Goal: Information Seeking & Learning: Learn about a topic

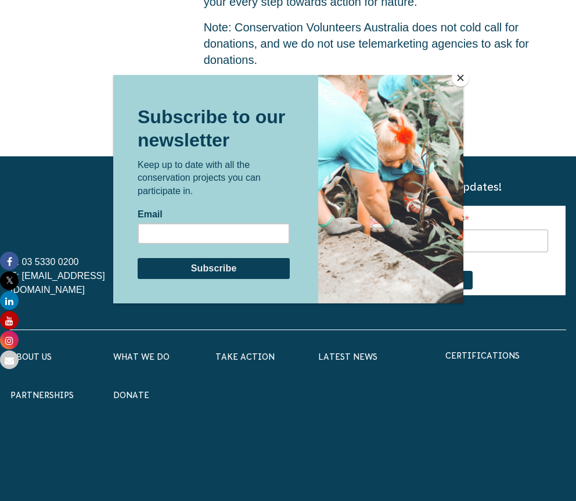
scroll to position [3594, 0]
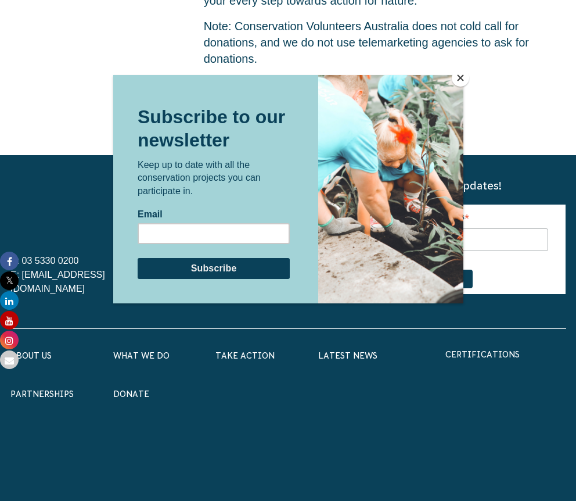
click at [461, 84] on button "Close" at bounding box center [460, 77] width 17 height 17
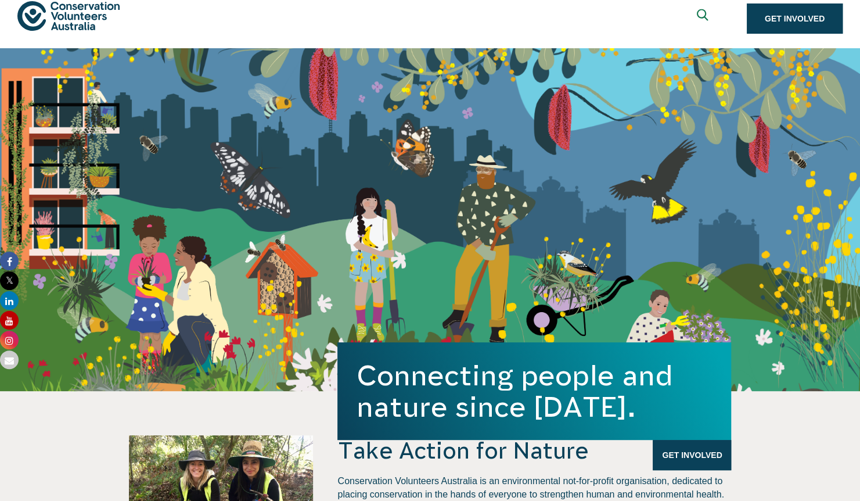
scroll to position [0, 0]
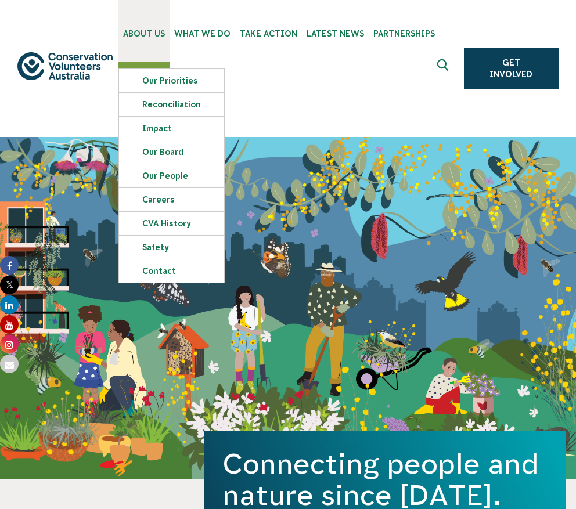
click at [142, 39] on link "About Us" at bounding box center [143, 31] width 51 height 62
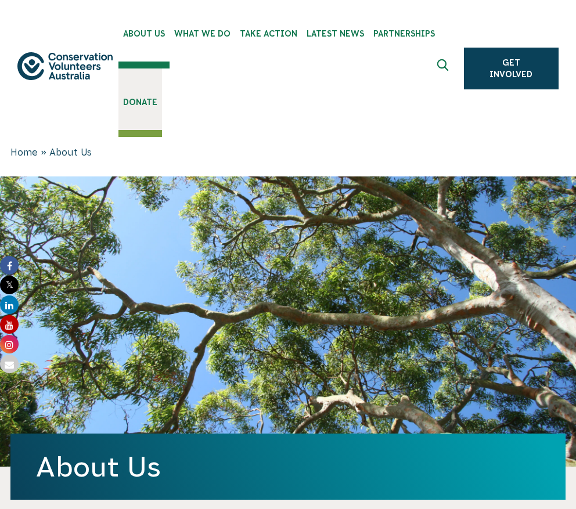
click at [136, 96] on link "Donate" at bounding box center [140, 100] width 44 height 62
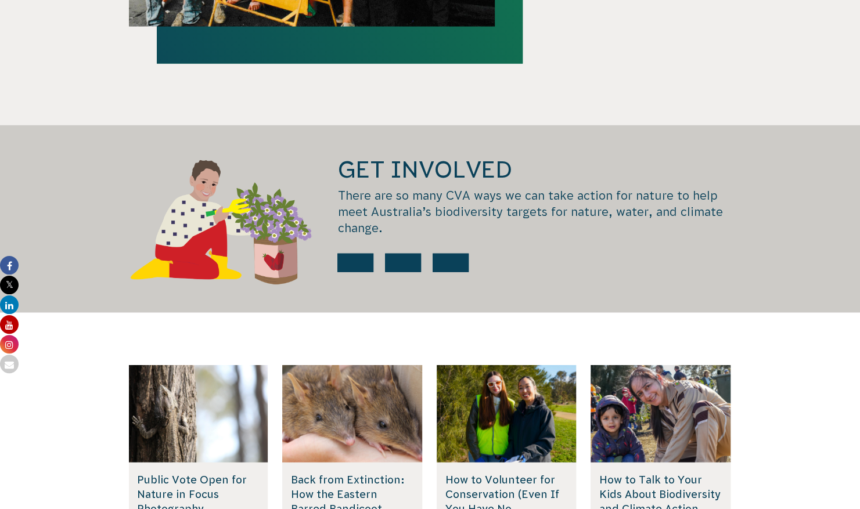
scroll to position [1547, 0]
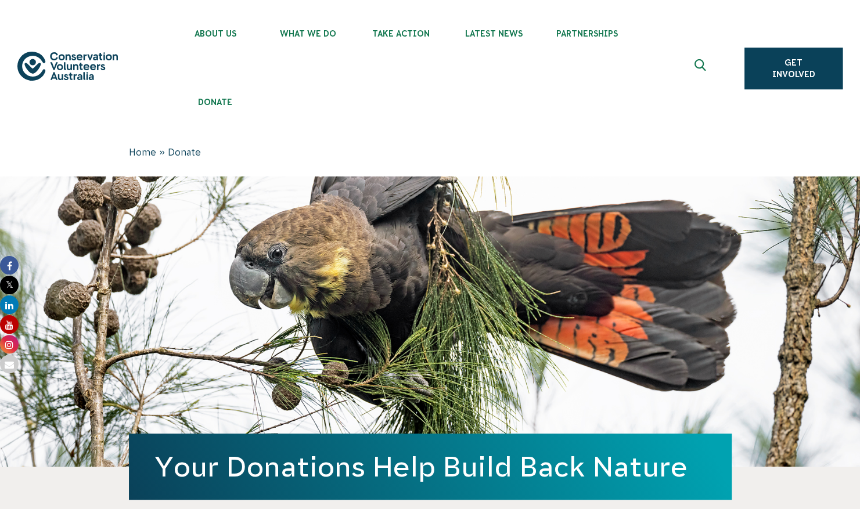
click at [71, 60] on img at bounding box center [67, 66] width 100 height 29
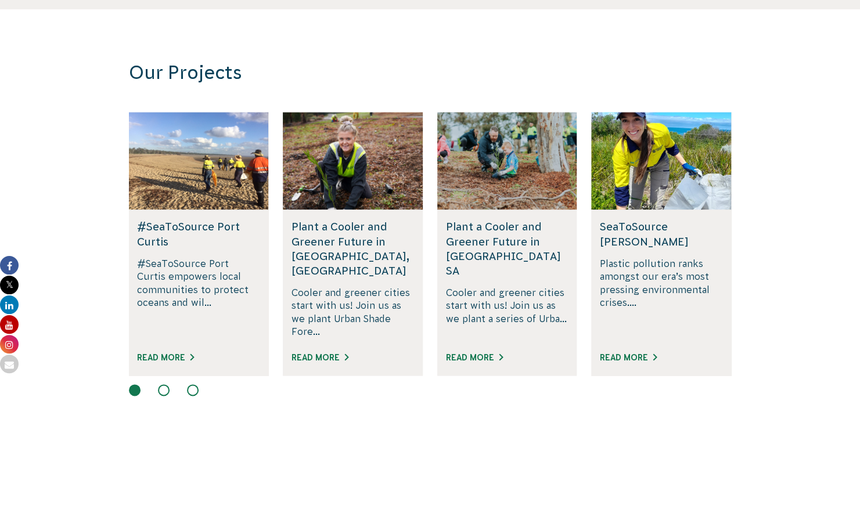
scroll to position [755, 0]
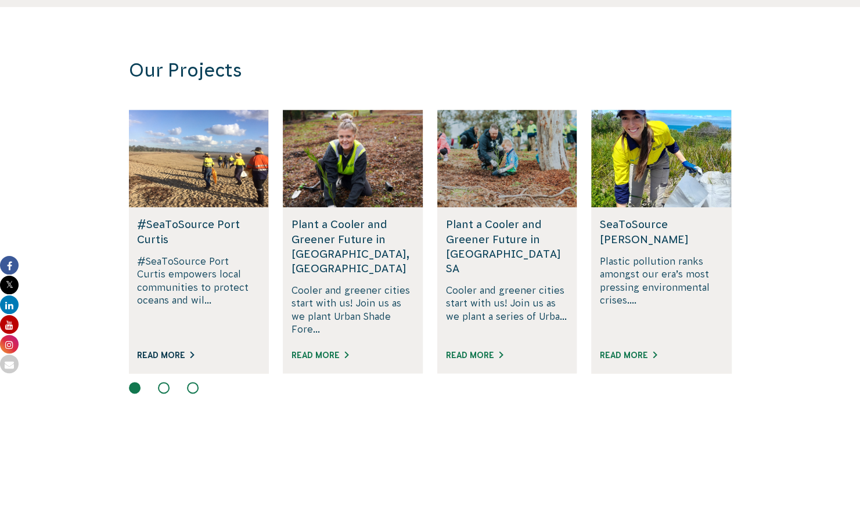
click at [160, 351] on link "Read More" at bounding box center [165, 355] width 57 height 9
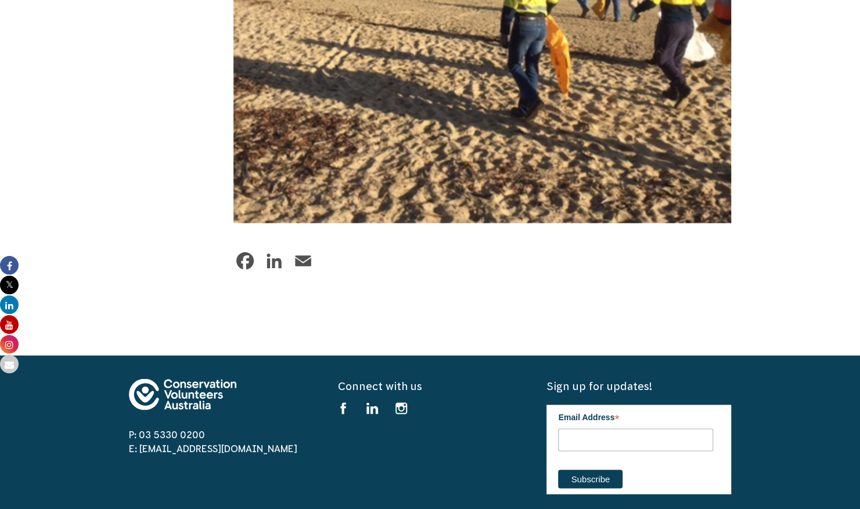
scroll to position [1068, 0]
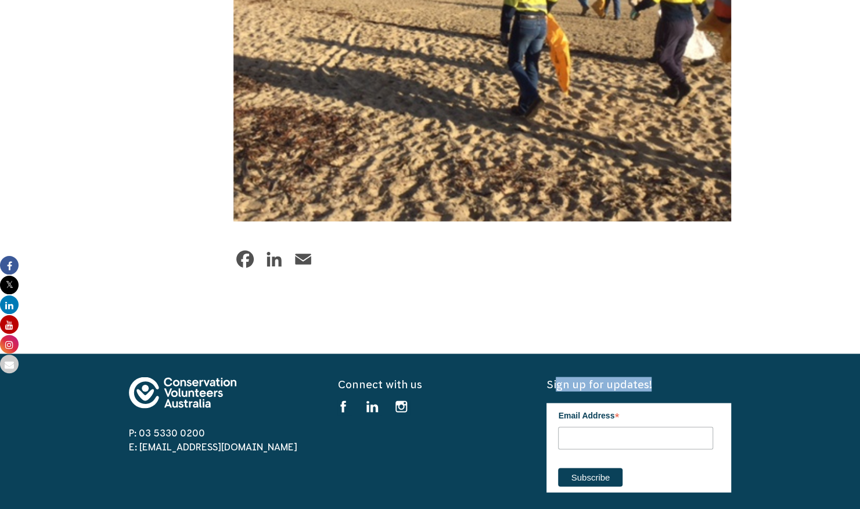
drag, startPoint x: 554, startPoint y: 381, endPoint x: 648, endPoint y: 387, distance: 94.2
click at [648, 387] on h5 "Sign up for updates!" at bounding box center [638, 384] width 185 height 15
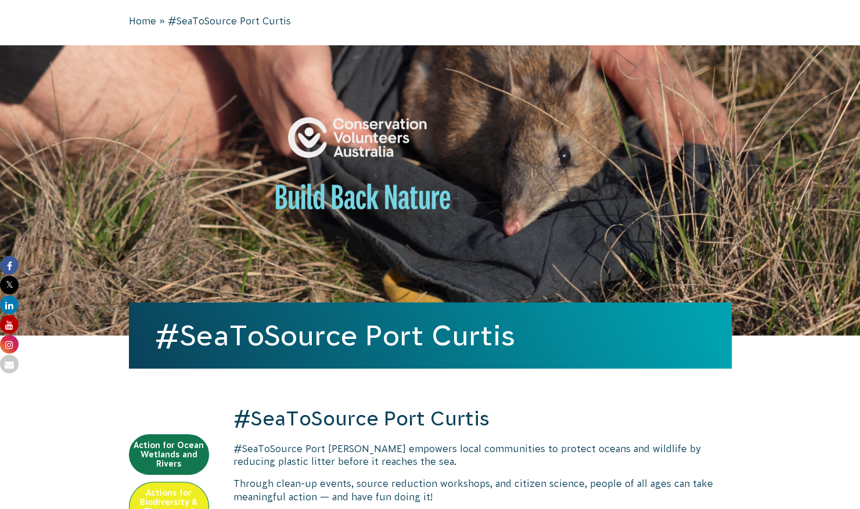
scroll to position [0, 0]
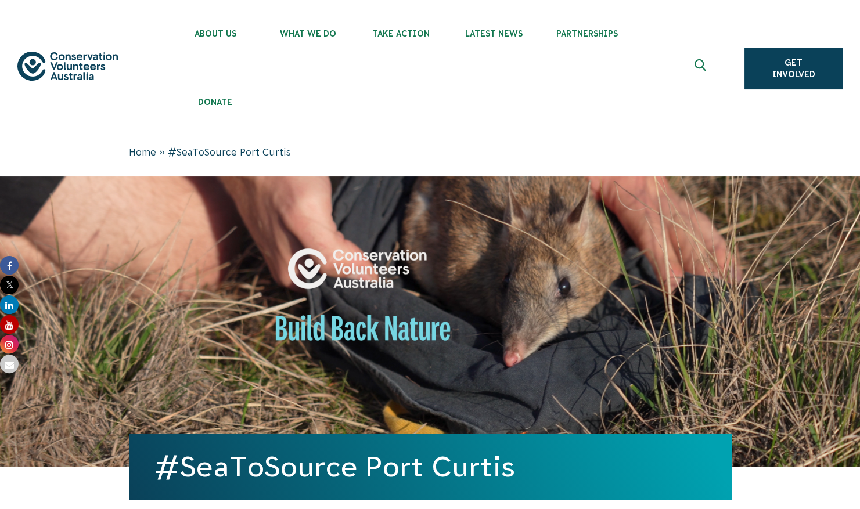
click at [62, 62] on img at bounding box center [67, 66] width 100 height 29
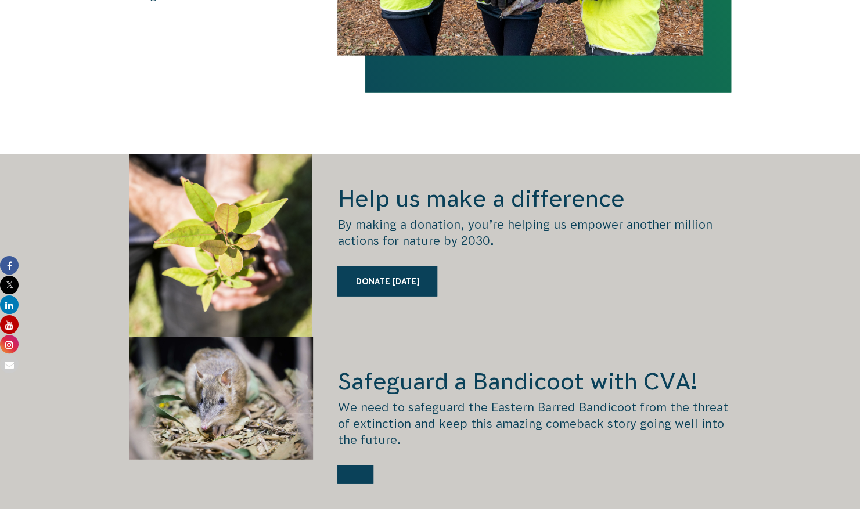
scroll to position [1503, 0]
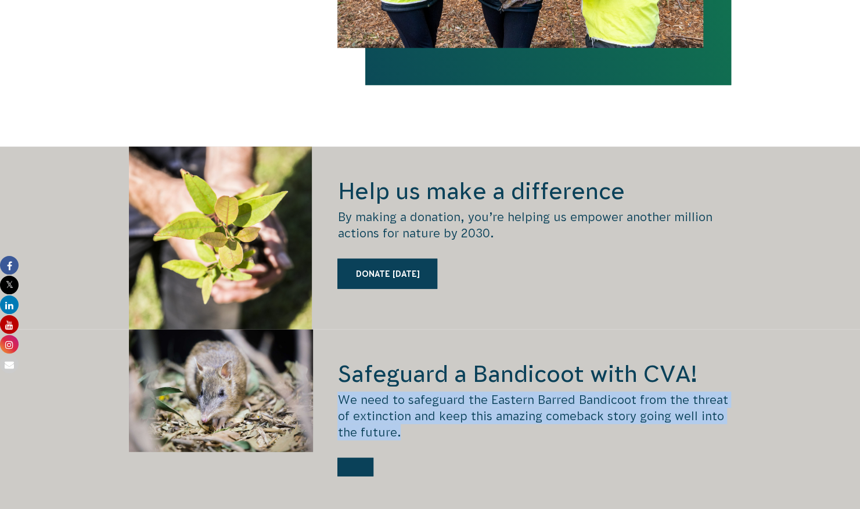
drag, startPoint x: 340, startPoint y: 384, endPoint x: 406, endPoint y: 419, distance: 74.8
click at [406, 419] on p "We need to safeguard the Eastern Barred Bandicoot from the threat of extinction…" at bounding box center [534, 416] width 394 height 49
copy p "We need to safeguard the Eastern Barred Bandicoot from the threat of extinction…"
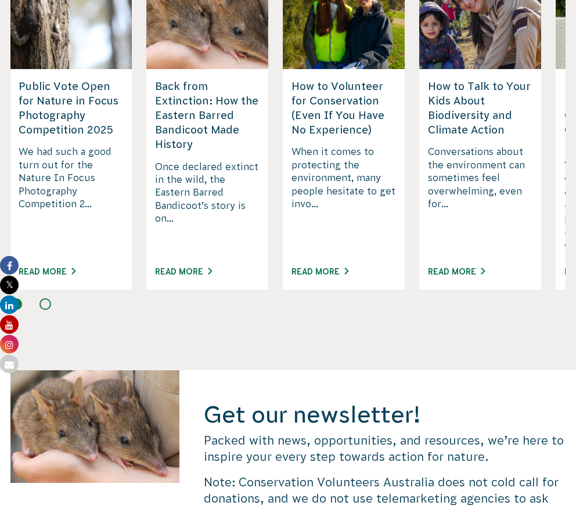
scroll to position [3328, 0]
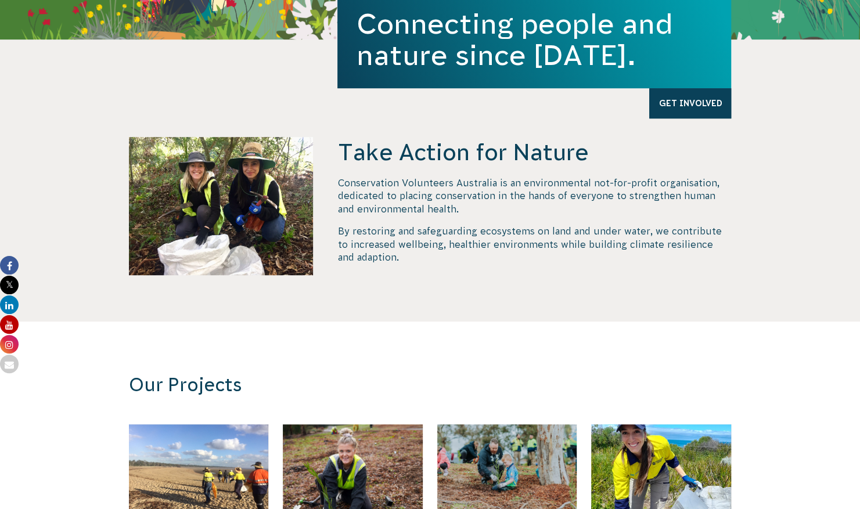
scroll to position [442, 0]
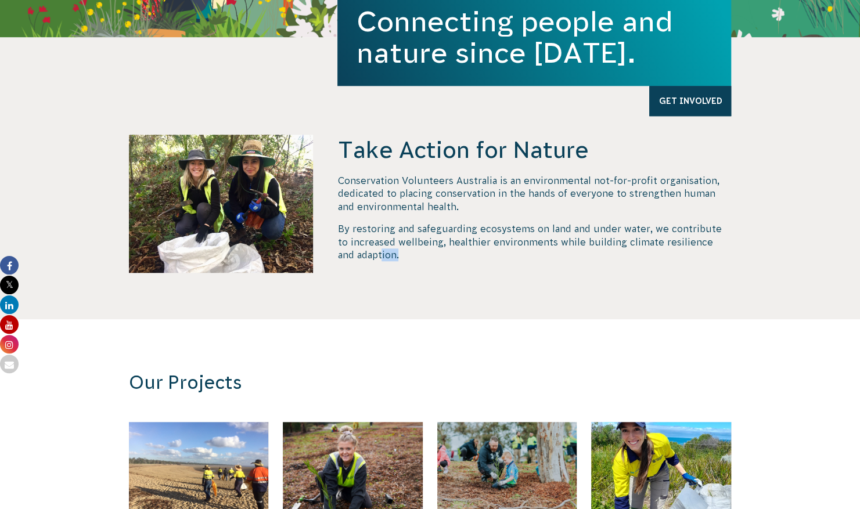
drag, startPoint x: 399, startPoint y: 266, endPoint x: 362, endPoint y: 272, distance: 37.6
click at [362, 272] on div "Take Action for Nature Conservation Volunteers Australia is an environmental no…" at bounding box center [534, 227] width 394 height 185
drag, startPoint x: 362, startPoint y: 272, endPoint x: 350, endPoint y: 256, distance: 20.2
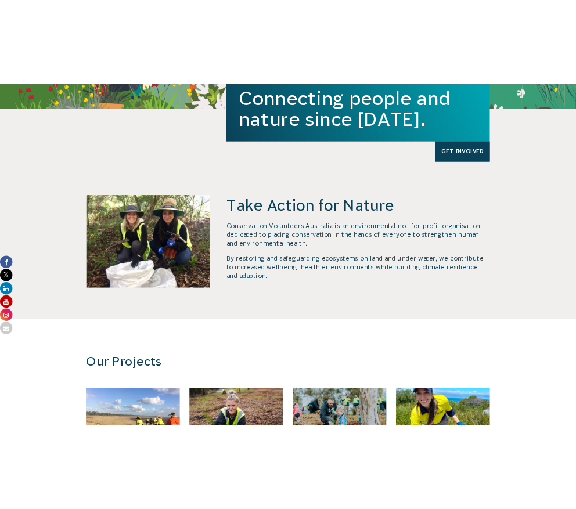
scroll to position [427, 0]
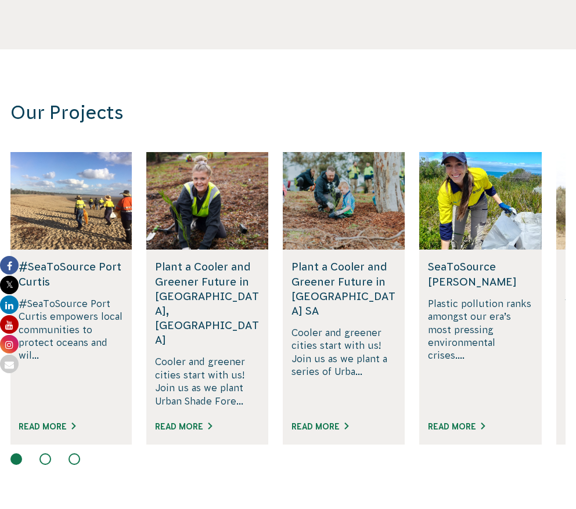
click at [361, 326] on p "Cooler and greener cities start with us! Join us as we plant a series of Urba..." at bounding box center [343, 366] width 105 height 81
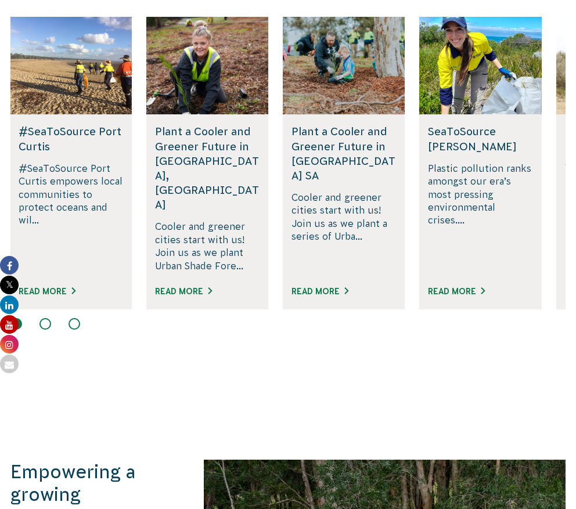
scroll to position [891, 0]
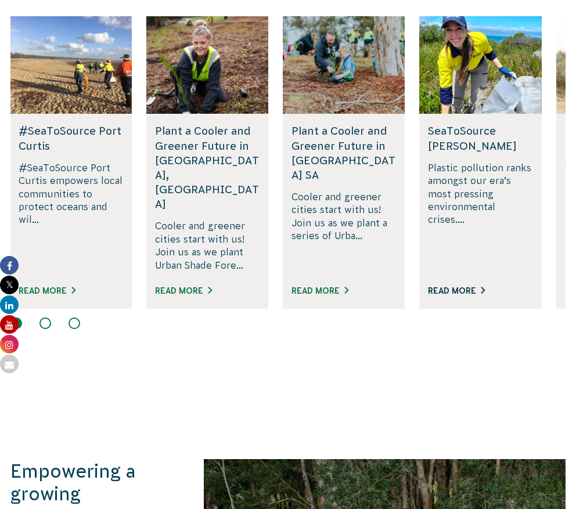
click at [449, 286] on link "Read More" at bounding box center [456, 290] width 57 height 9
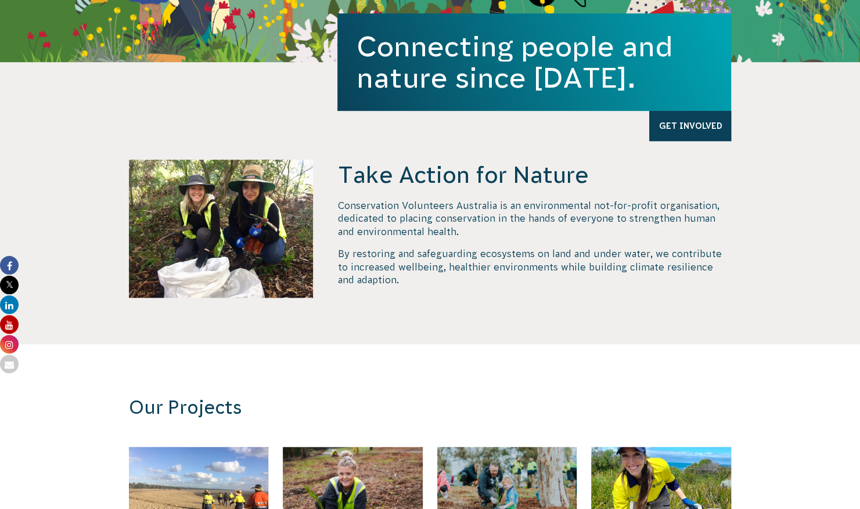
scroll to position [418, 0]
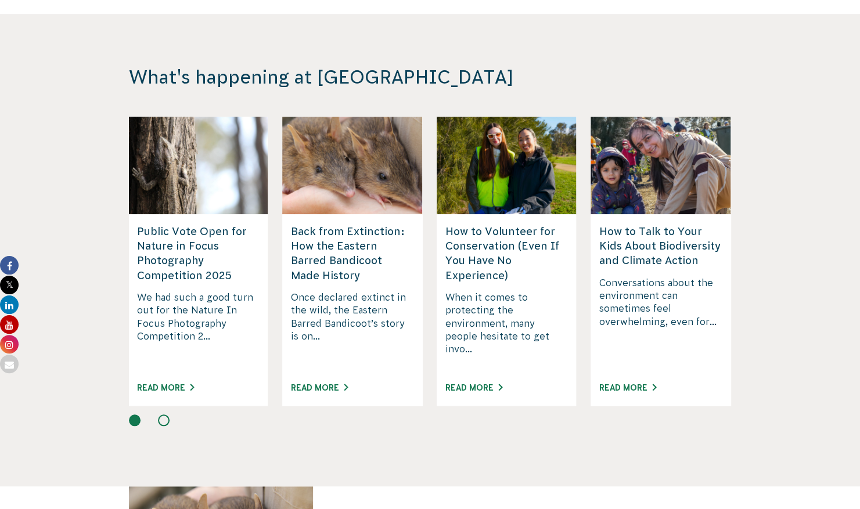
scroll to position [3009, 0]
click at [164, 414] on button at bounding box center [164, 420] width 12 height 12
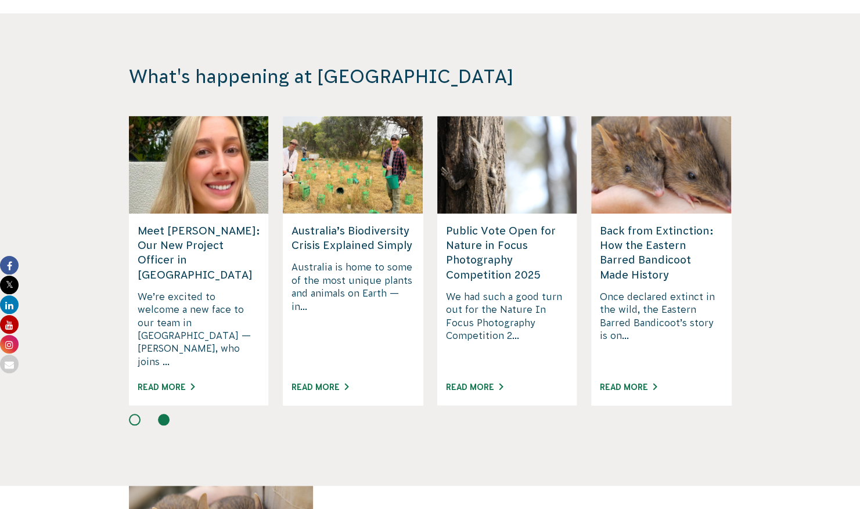
click at [135, 414] on button at bounding box center [135, 420] width 12 height 12
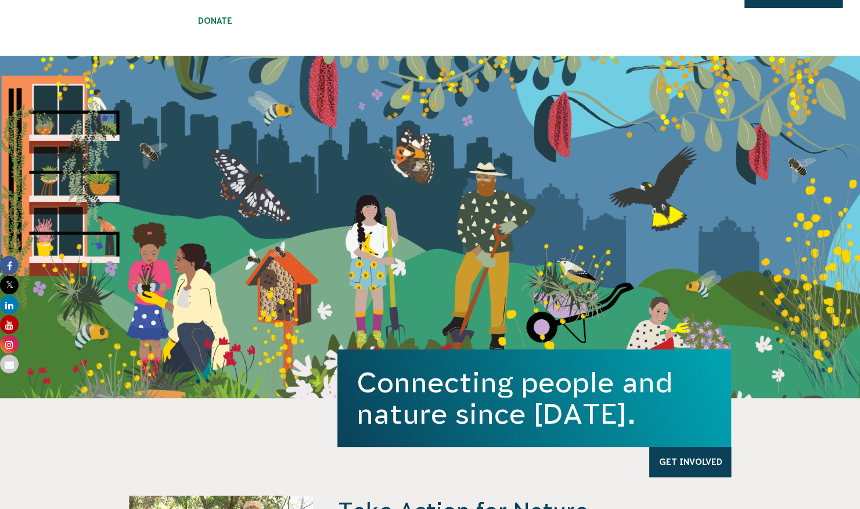
scroll to position [0, 0]
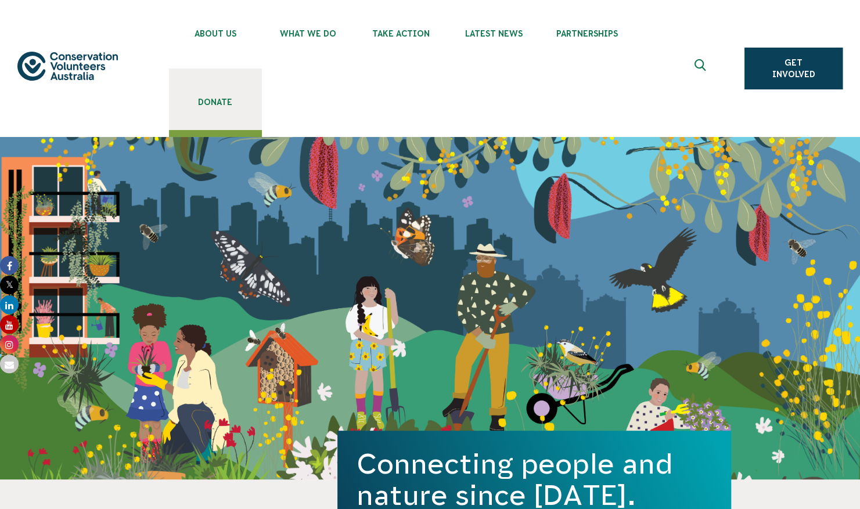
click at [211, 95] on link "Donate" at bounding box center [215, 100] width 93 height 62
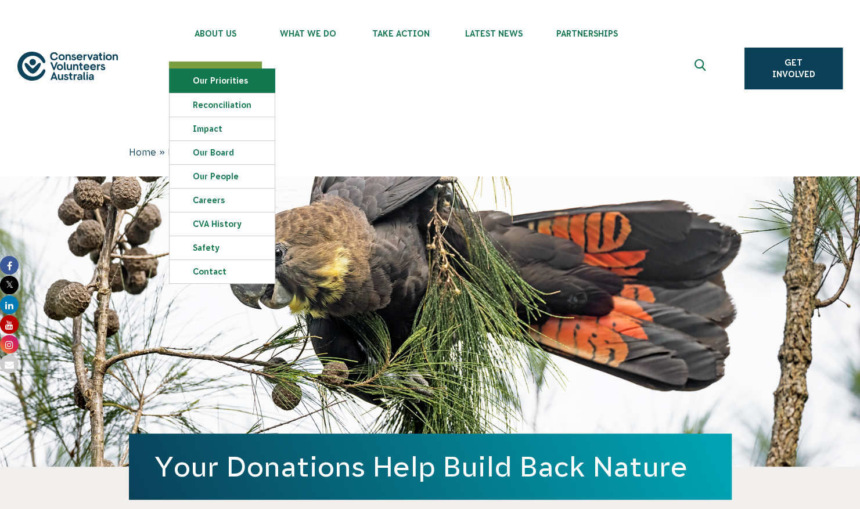
click at [246, 84] on link "Our Priorities" at bounding box center [222, 80] width 105 height 23
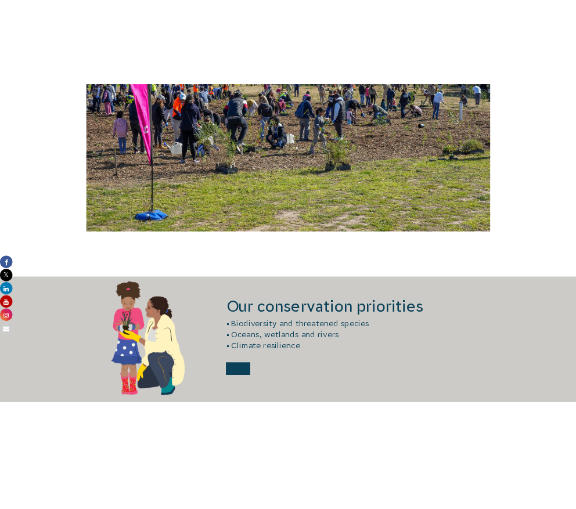
scroll to position [1395, 0]
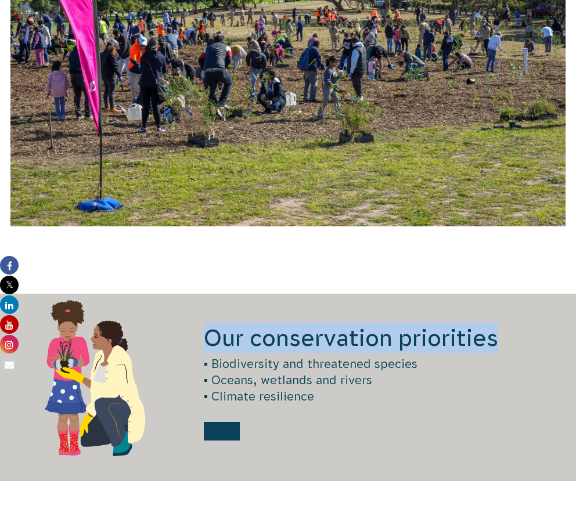
drag, startPoint x: 209, startPoint y: 282, endPoint x: 524, endPoint y: 274, distance: 314.8
click at [524, 323] on h2 "Our conservation priorities" at bounding box center [385, 338] width 362 height 30
copy h2 "Our conservation priorities"
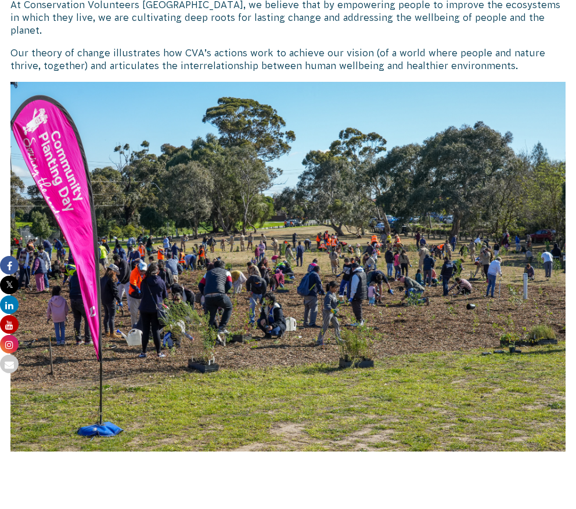
scroll to position [1171, 0]
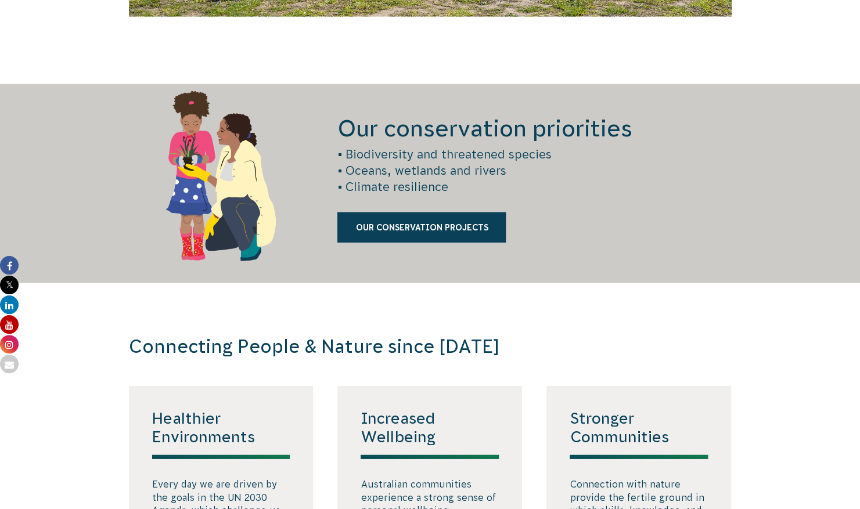
scroll to position [1637, 0]
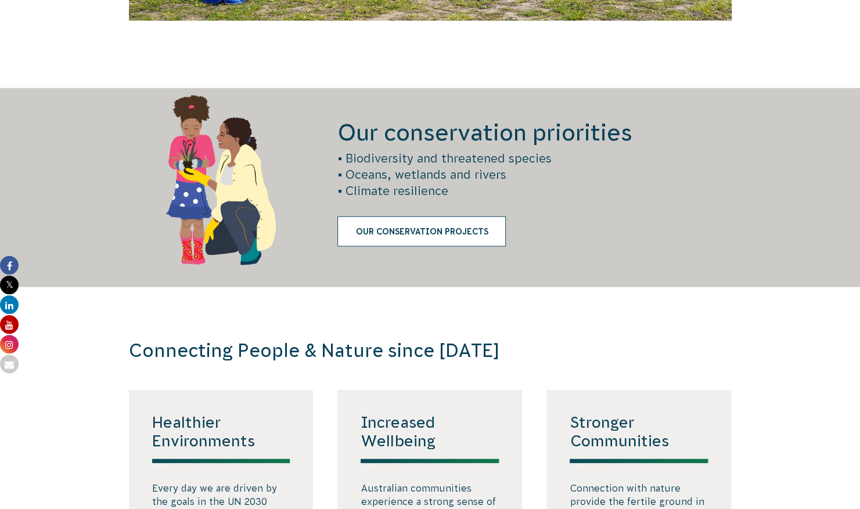
click at [403, 229] on link "Our Conservation Projects" at bounding box center [421, 232] width 168 height 30
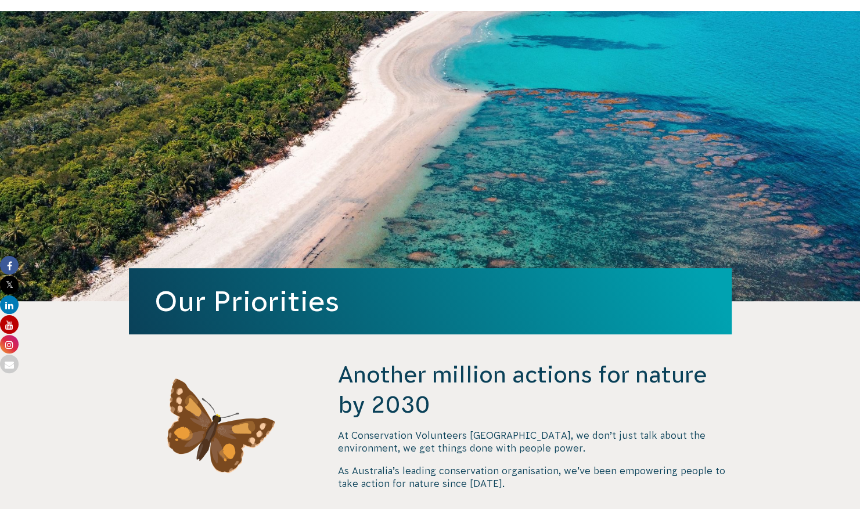
scroll to position [0, 0]
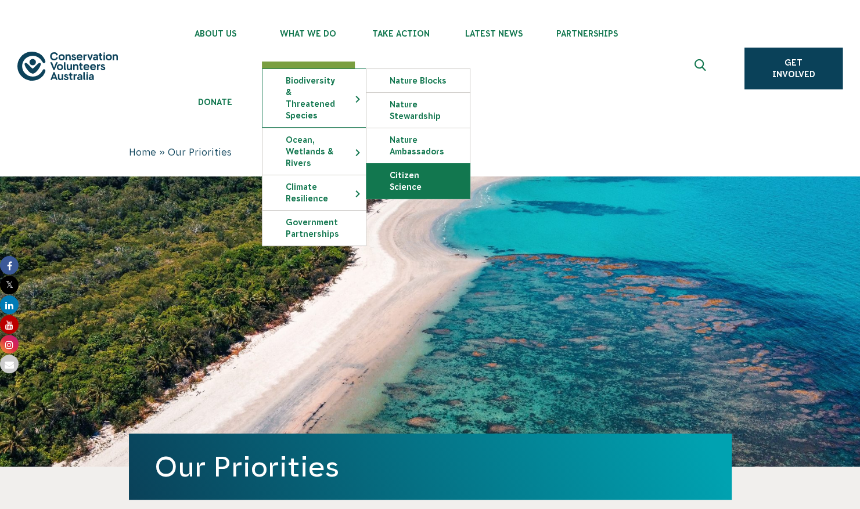
click at [410, 180] on link "Citizen Science" at bounding box center [417, 181] width 103 height 35
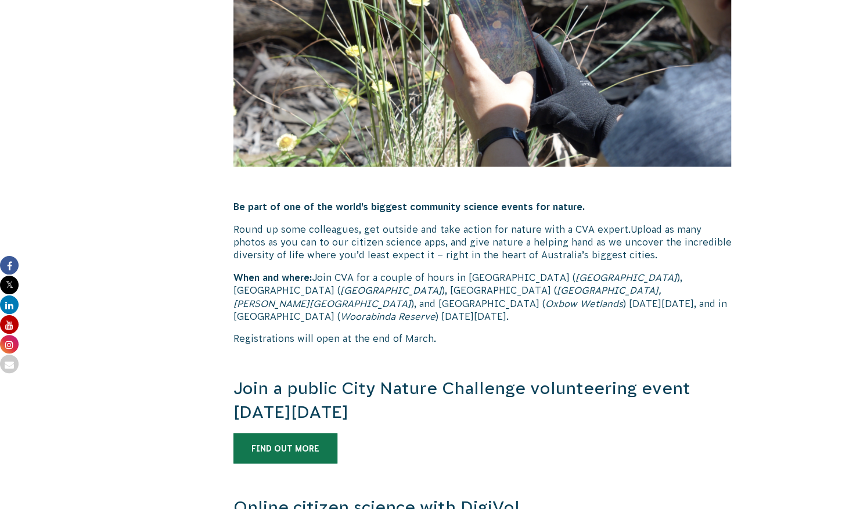
scroll to position [898, 0]
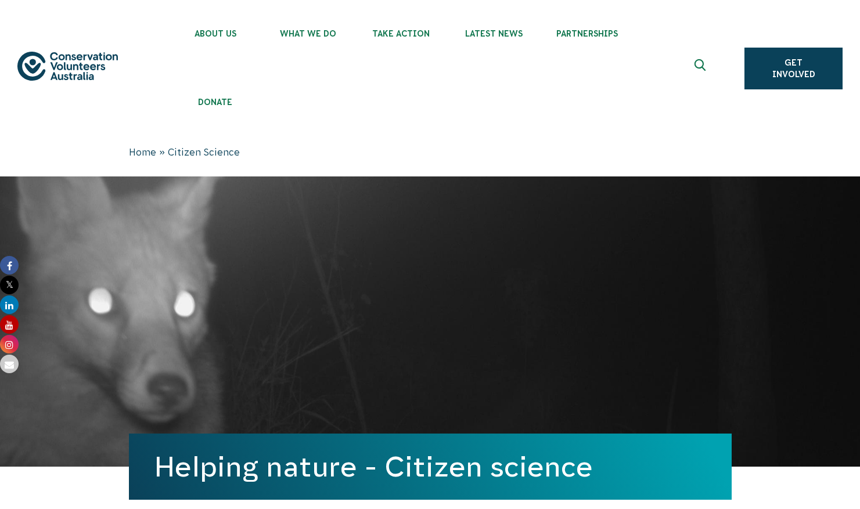
scroll to position [898, 0]
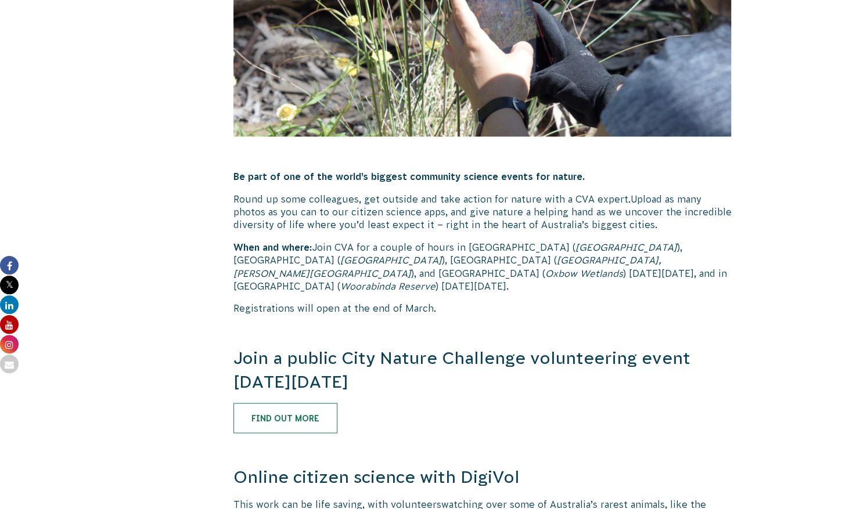
click at [297, 408] on link "Find out more" at bounding box center [285, 418] width 104 height 30
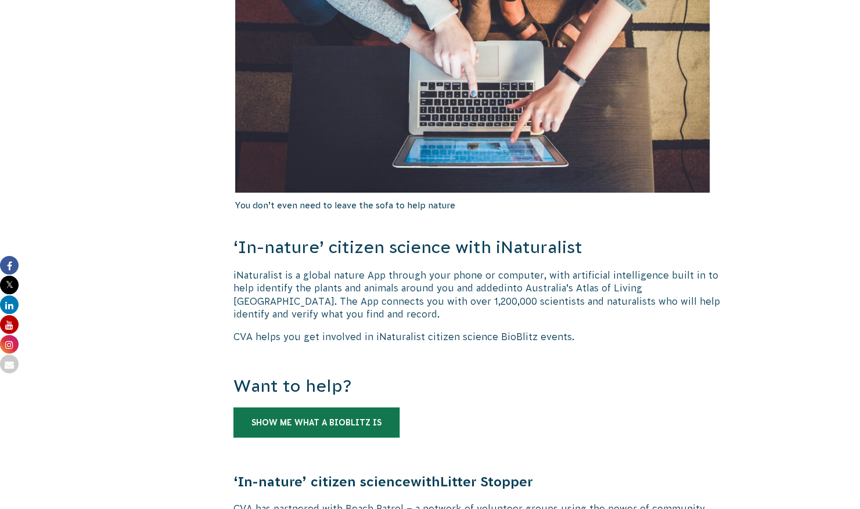
scroll to position [2272, 0]
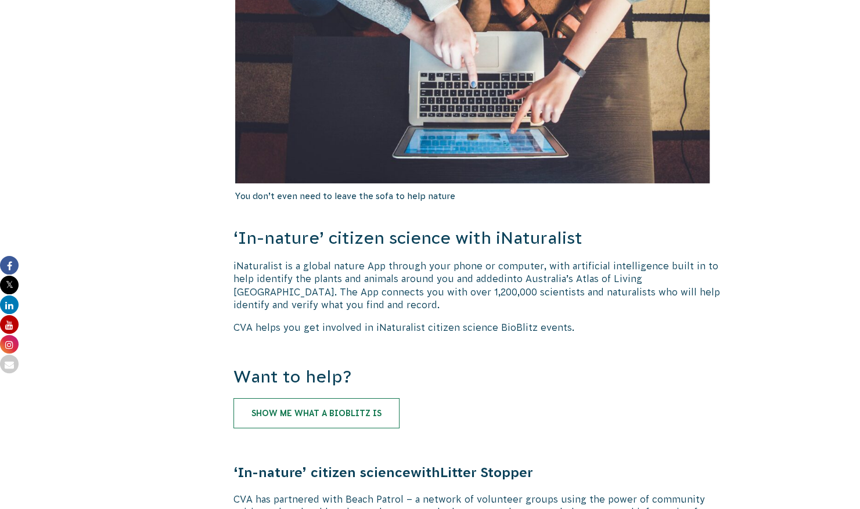
click at [337, 398] on link "Show me what a BioBlitz is" at bounding box center [316, 413] width 166 height 30
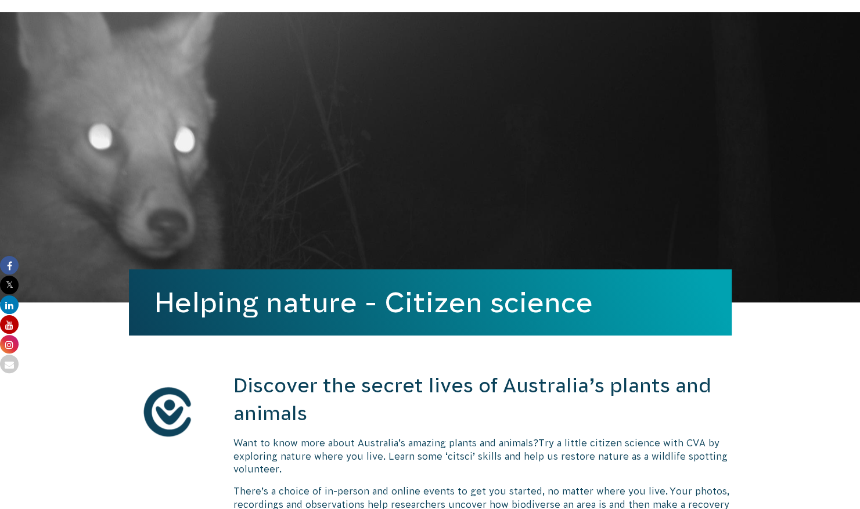
scroll to position [0, 0]
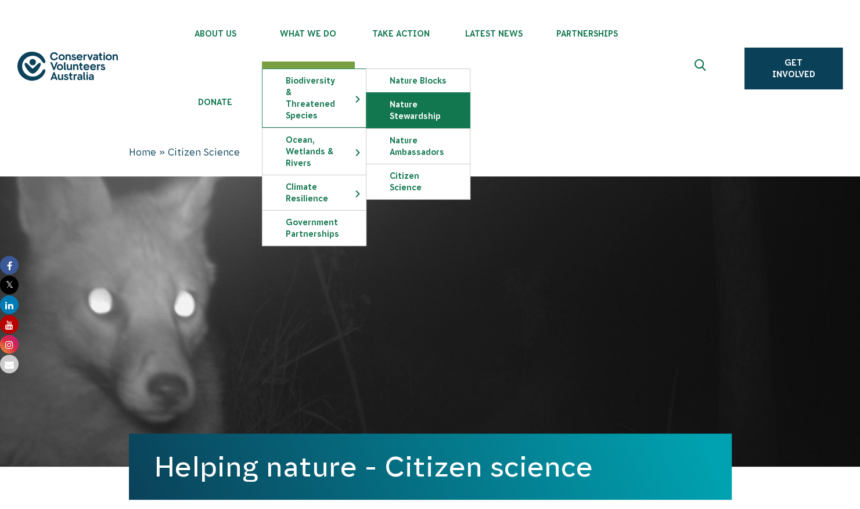
click at [394, 109] on link "Nature Stewardship" at bounding box center [417, 110] width 103 height 35
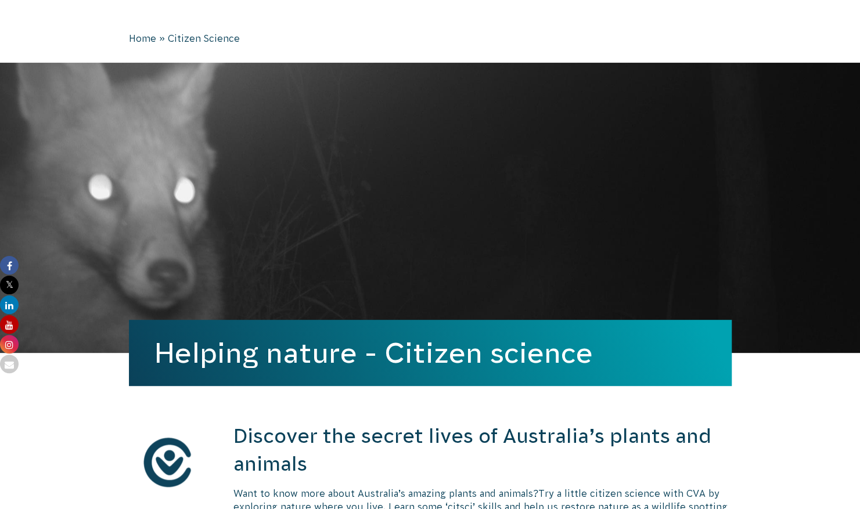
scroll to position [125, 0]
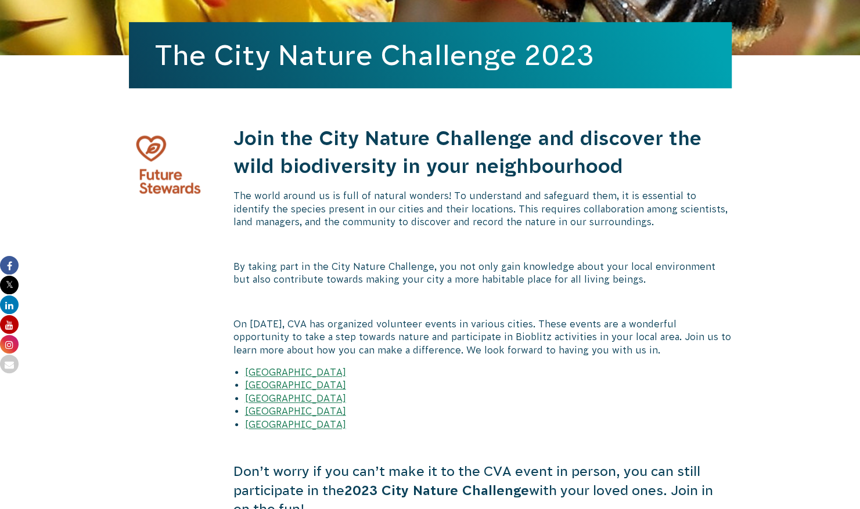
scroll to position [345, 0]
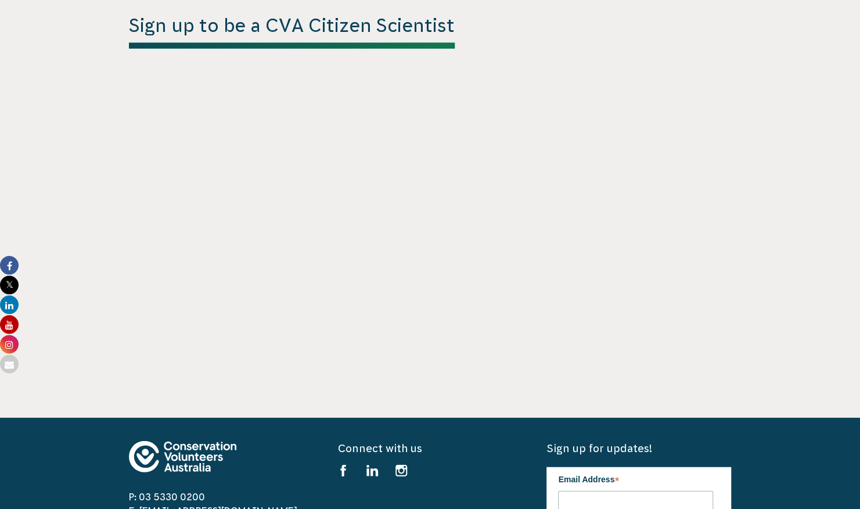
scroll to position [1514, 0]
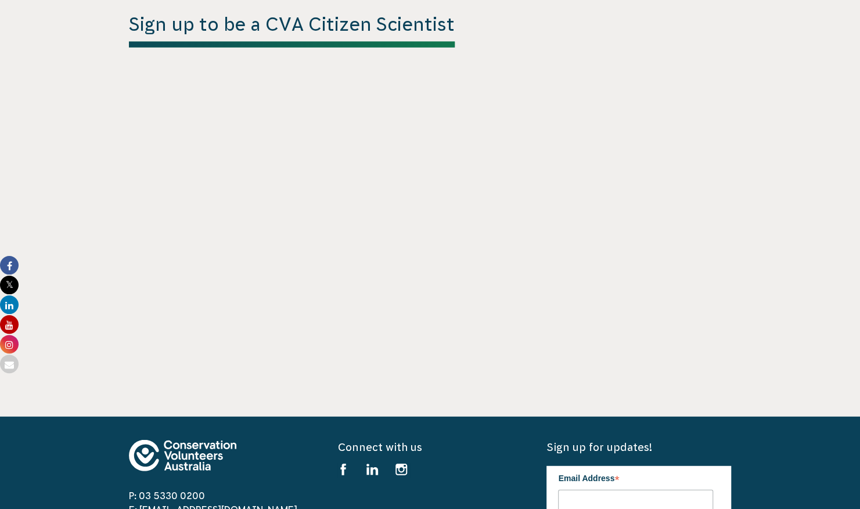
click at [801, 201] on section "Sign up to be a CVA Citizen Scientist" at bounding box center [430, 189] width 860 height 456
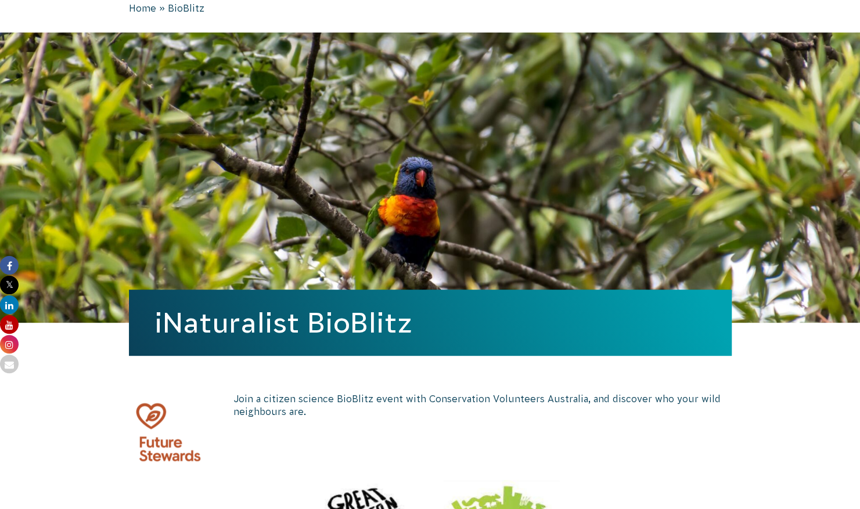
scroll to position [0, 0]
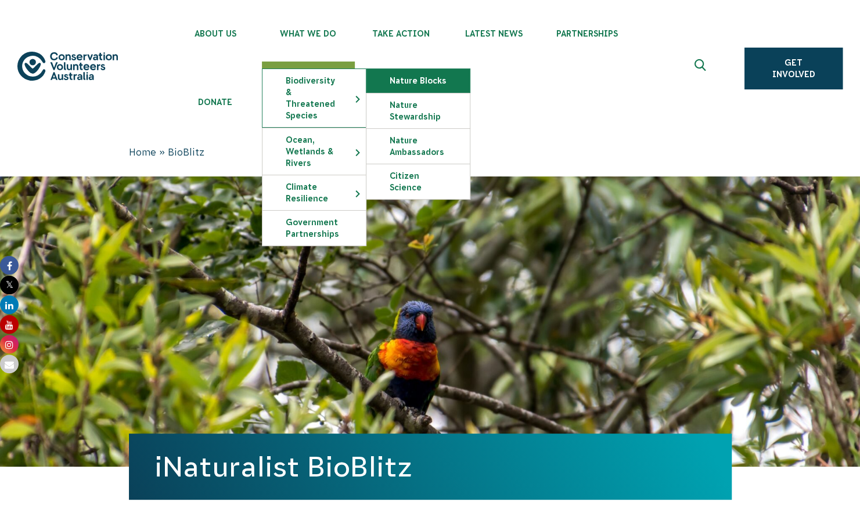
click at [408, 84] on link "Nature Blocks" at bounding box center [417, 80] width 103 height 23
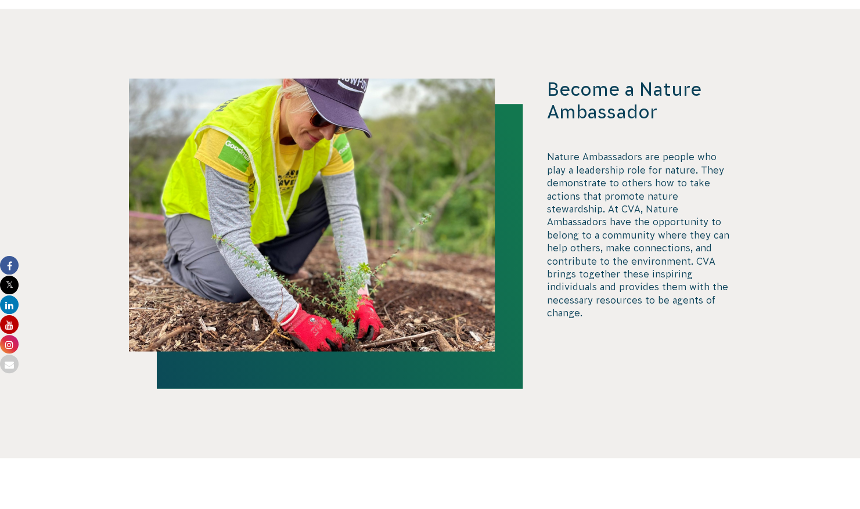
scroll to position [3751, 0]
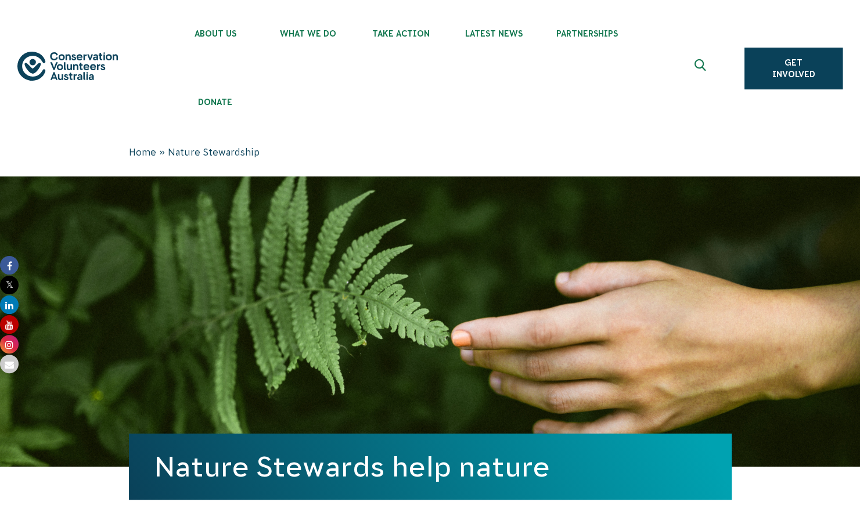
click at [74, 75] on img at bounding box center [67, 66] width 100 height 29
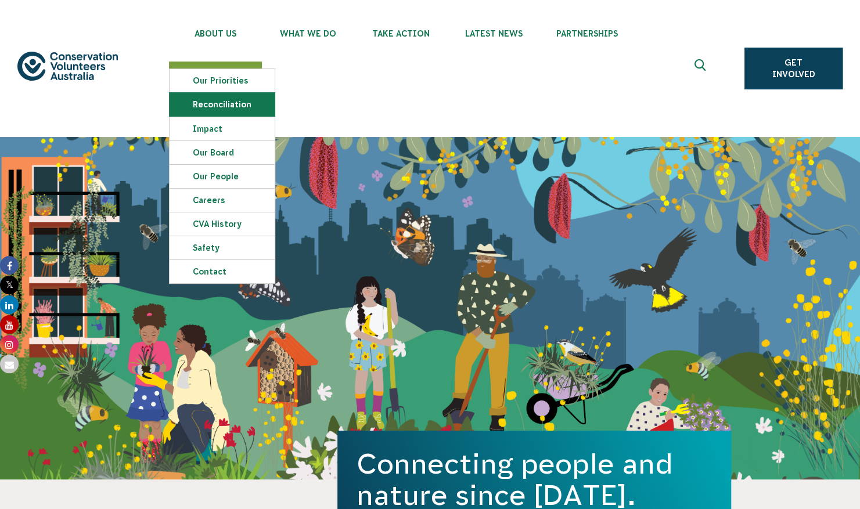
click at [208, 100] on link "Reconciliation" at bounding box center [222, 104] width 105 height 23
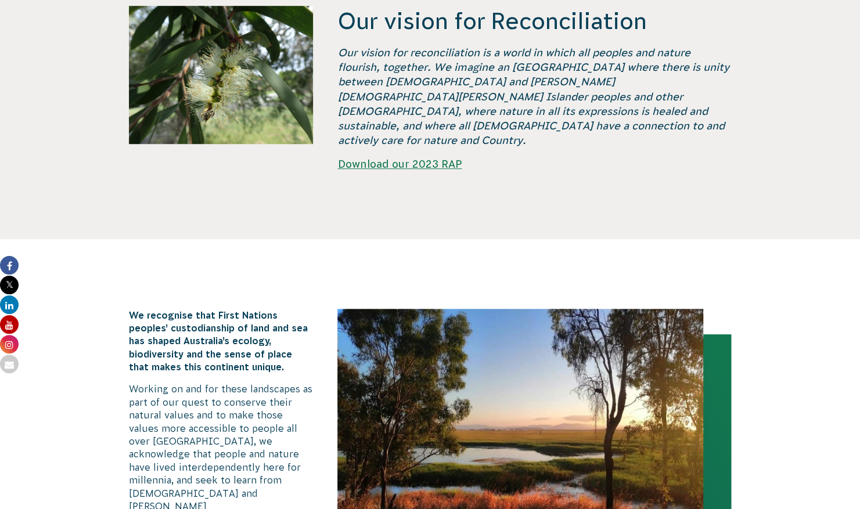
scroll to position [519, 0]
